Goal: Information Seeking & Learning: Compare options

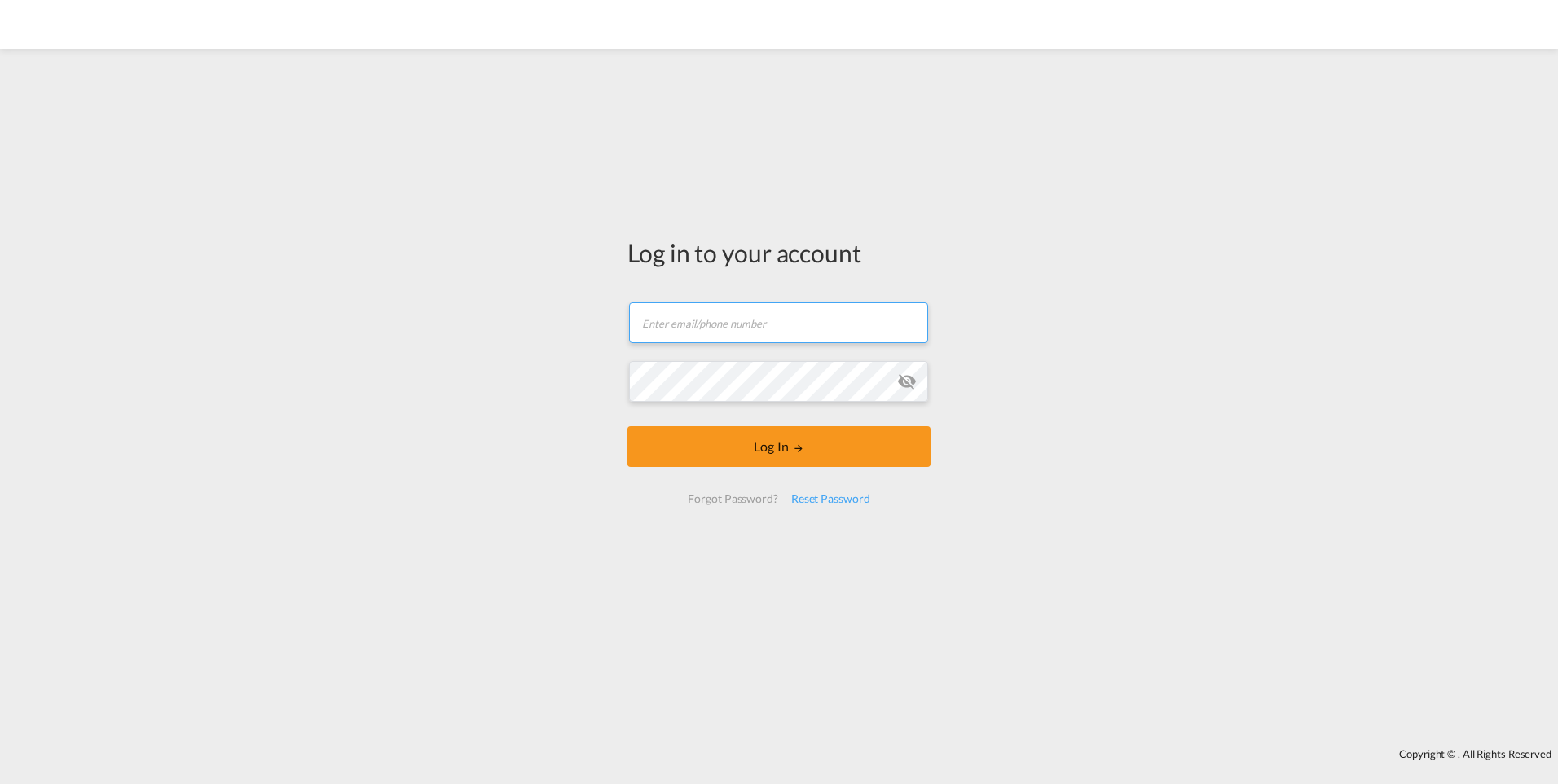
click at [730, 321] on input "text" at bounding box center [779, 323] width 299 height 41
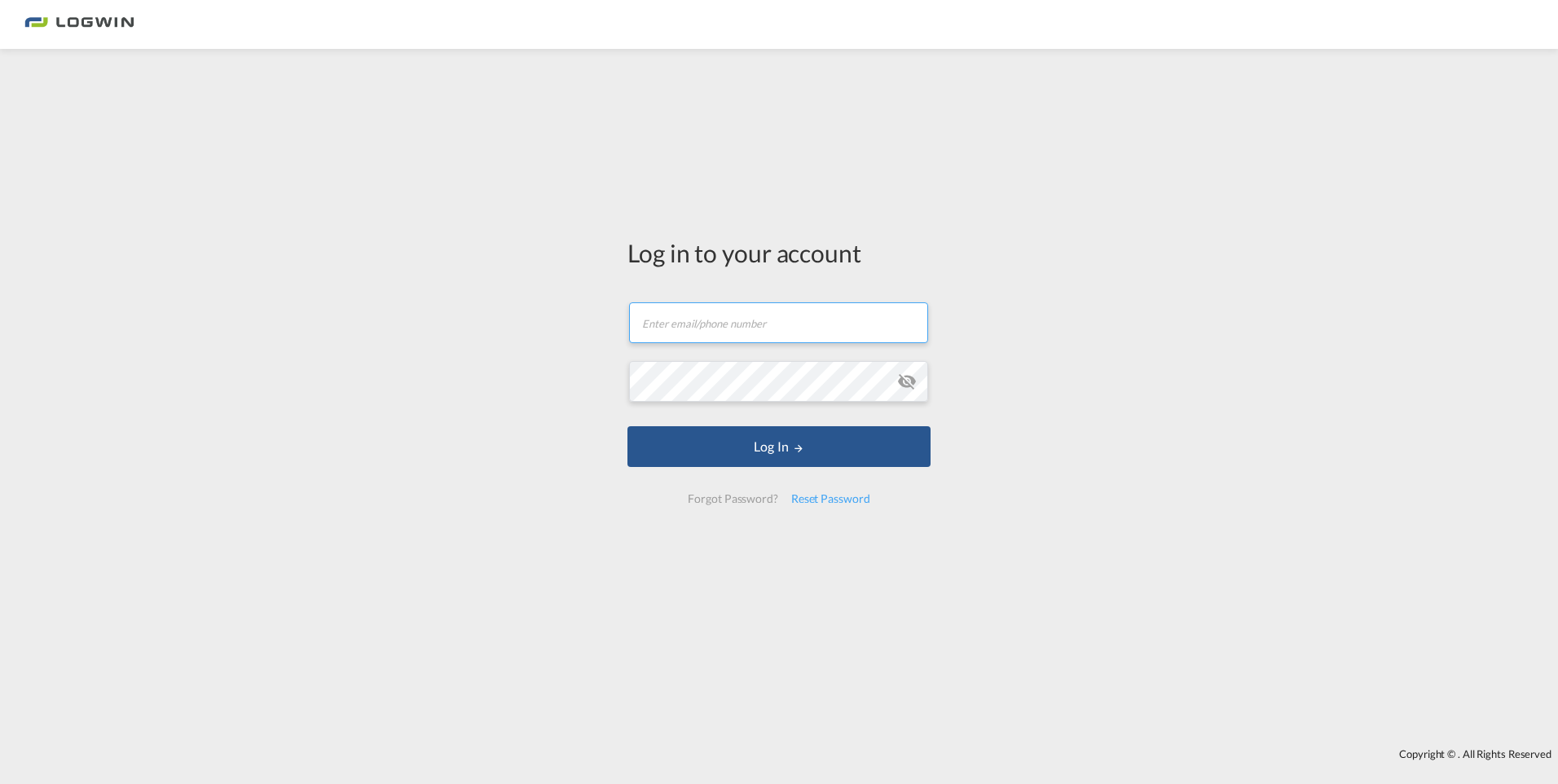
type input "[PERSON_NAME][EMAIL_ADDRESS][DOMAIN_NAME]"
click at [628, 426] on button "Log In" at bounding box center [779, 447] width 304 height 41
